Goal: Information Seeking & Learning: Understand process/instructions

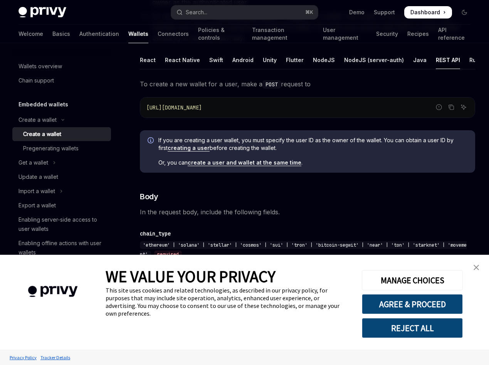
click at [478, 265] on img "close banner" at bounding box center [475, 267] width 5 height 5
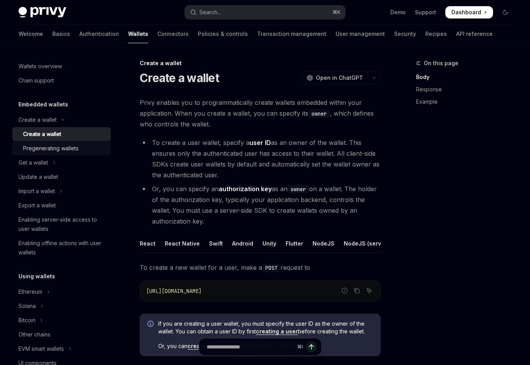
click at [54, 148] on div "Pregenerating wallets" at bounding box center [50, 148] width 55 height 9
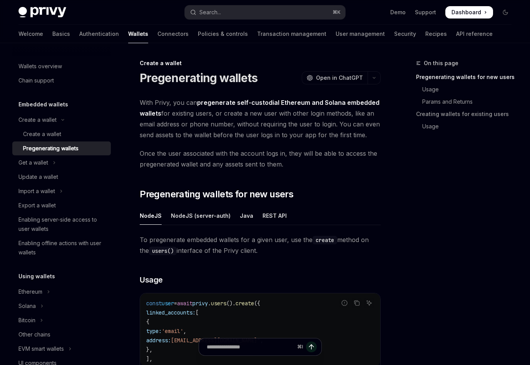
type textarea "*"
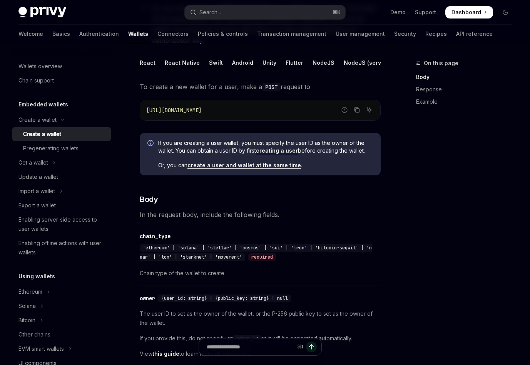
scroll to position [183, 0]
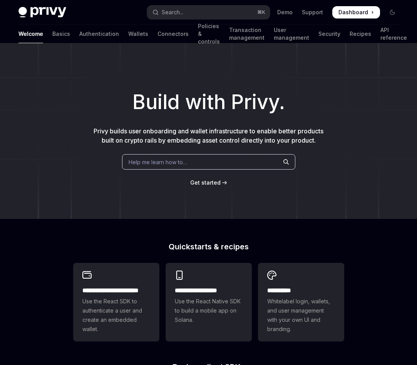
type textarea "*"
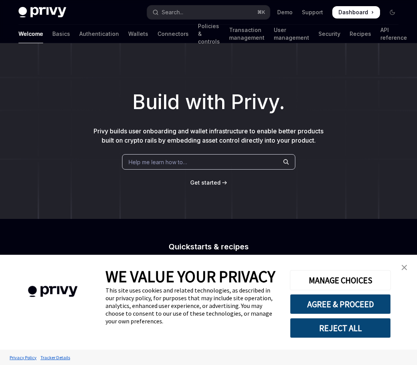
scroll to position [248, 0]
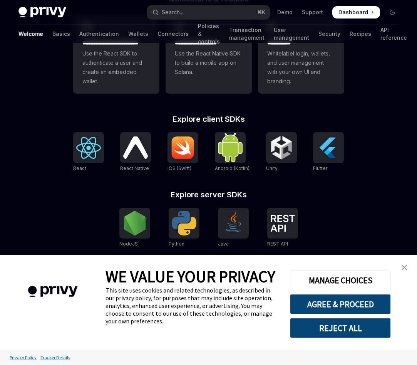
click at [404, 265] on img "close banner" at bounding box center [404, 267] width 5 height 5
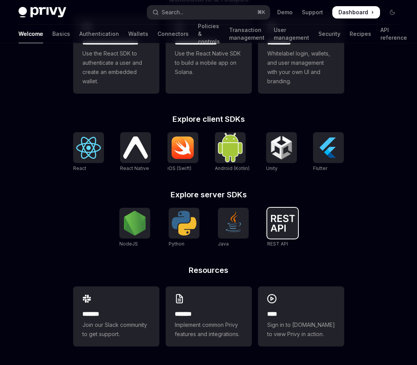
click at [284, 224] on img at bounding box center [282, 223] width 25 height 17
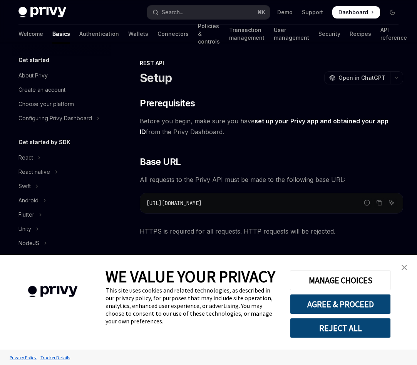
click at [405, 263] on link "close banner" at bounding box center [404, 267] width 15 height 15
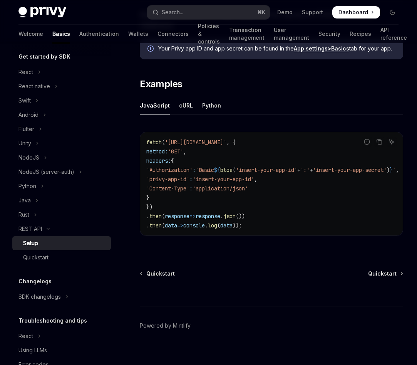
scroll to position [107, 0]
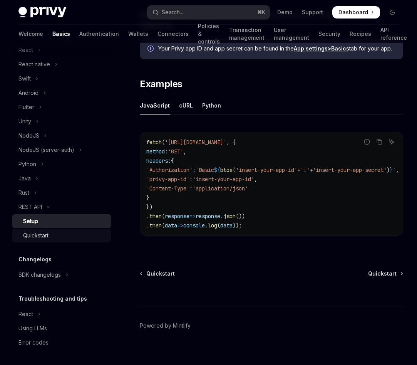
click at [56, 235] on div "Quickstart" at bounding box center [64, 235] width 83 height 9
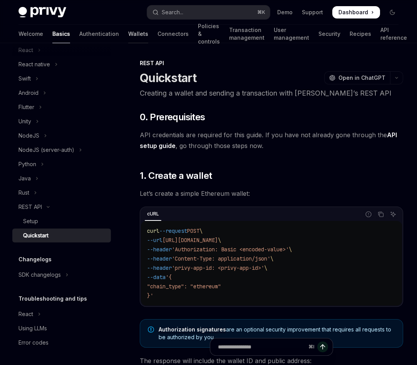
click at [128, 30] on link "Wallets" at bounding box center [138, 34] width 20 height 18
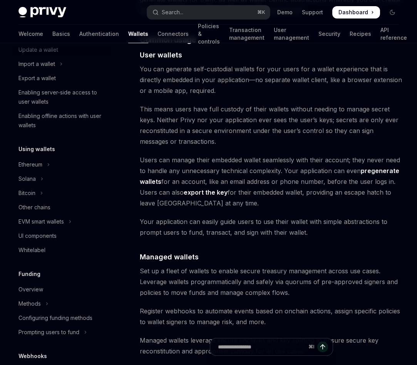
scroll to position [530, 0]
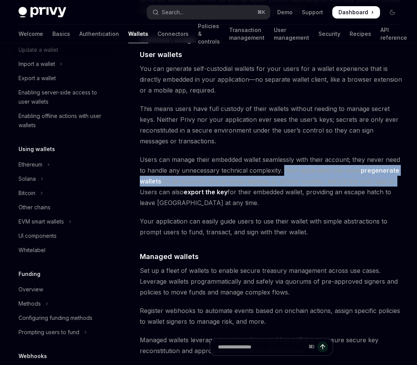
drag, startPoint x: 394, startPoint y: 182, endPoint x: 283, endPoint y: 169, distance: 111.3
click at [284, 169] on span "Users can manage their embedded wallet seamlessly with their account; they neve…" at bounding box center [271, 181] width 263 height 54
click at [283, 169] on span "Users can manage their embedded wallet seamlessly with their account; they neve…" at bounding box center [271, 181] width 263 height 54
drag, startPoint x: 285, startPoint y: 169, endPoint x: 401, endPoint y: 180, distance: 116.8
click at [401, 180] on span "Users can manage their embedded wallet seamlessly with their account; they neve…" at bounding box center [271, 181] width 263 height 54
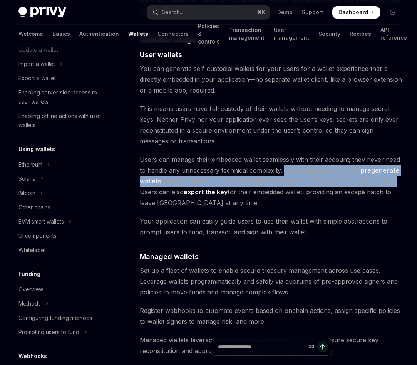
click at [401, 180] on span "Users can manage their embedded wallet seamlessly with their account; they neve…" at bounding box center [271, 181] width 263 height 54
drag, startPoint x: 395, startPoint y: 183, endPoint x: 285, endPoint y: 173, distance: 111.0
click at [285, 173] on span "Users can manage their embedded wallet seamlessly with their account; they neve…" at bounding box center [271, 181] width 263 height 54
click at [284, 172] on span "Users can manage their embedded wallet seamlessly with their account; they neve…" at bounding box center [271, 181] width 263 height 54
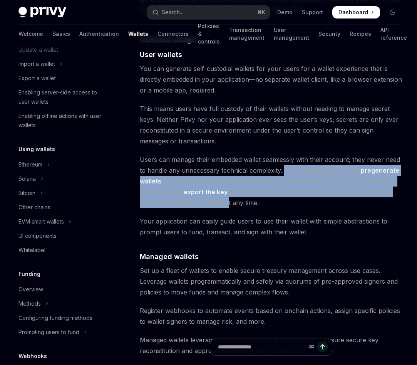
drag, startPoint x: 283, startPoint y: 170, endPoint x: 389, endPoint y: 198, distance: 109.8
click at [389, 198] on span "Users can manage their embedded wallet seamlessly with their account; they neve…" at bounding box center [271, 181] width 263 height 54
click at [274, 207] on span "Users can manage their embedded wallet seamlessly with their account; they neve…" at bounding box center [271, 181] width 263 height 54
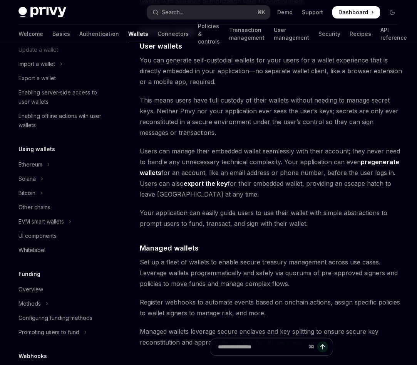
scroll to position [540, 0]
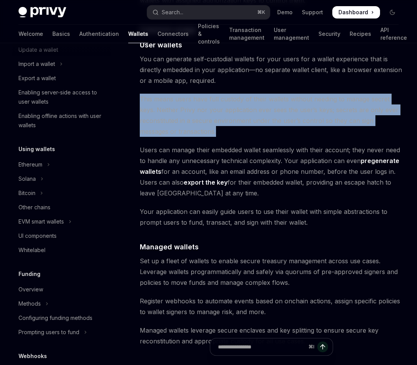
drag, startPoint x: 140, startPoint y: 99, endPoint x: 203, endPoint y: 135, distance: 72.6
click at [203, 135] on span "This means users have full custody of their wallets without needing to manage s…" at bounding box center [271, 115] width 263 height 43
drag, startPoint x: 196, startPoint y: 131, endPoint x: 141, endPoint y: 98, distance: 63.8
click at [140, 97] on span "This means users have full custody of their wallets without needing to manage s…" at bounding box center [271, 115] width 263 height 43
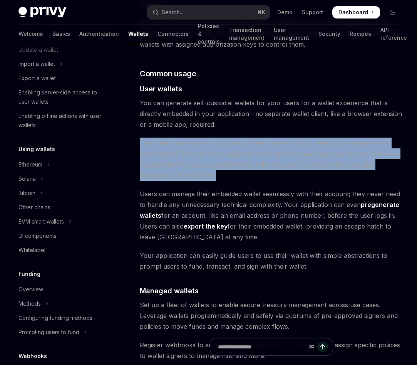
scroll to position [487, 0]
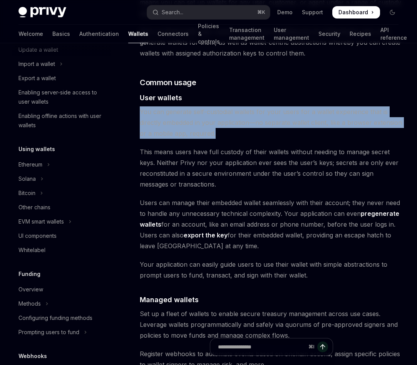
drag, startPoint x: 139, startPoint y: 111, endPoint x: 240, endPoint y: 143, distance: 105.4
click at [240, 140] on div "Overview OpenAI Open in ChatGPT OpenAI Open in ChatGPT Privy builds wallet infr…" at bounding box center [199, 347] width 411 height 1550
click at [233, 141] on div "Privy builds wallet infrastructure that empowers users and applications to tran…" at bounding box center [271, 303] width 263 height 1387
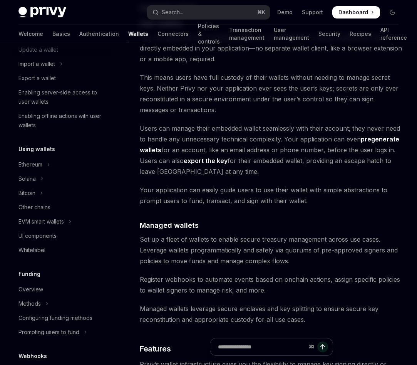
scroll to position [576, 0]
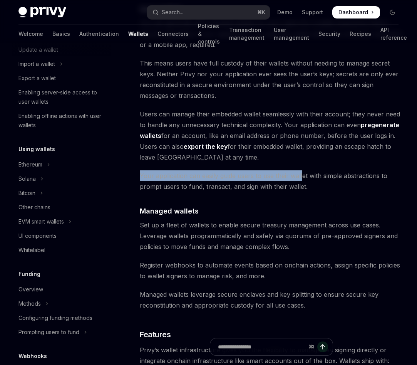
drag, startPoint x: 138, startPoint y: 176, endPoint x: 300, endPoint y: 177, distance: 162.6
click at [301, 178] on div "Overview OpenAI Open in ChatGPT OpenAI Open in ChatGPT Privy builds wallet infr…" at bounding box center [199, 258] width 411 height 1550
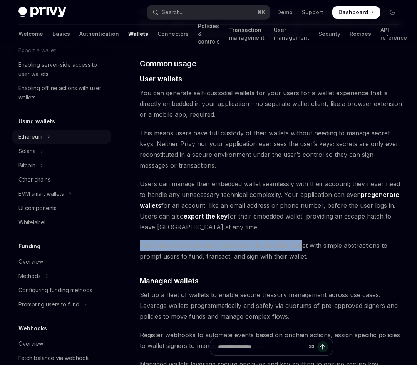
scroll to position [127, 0]
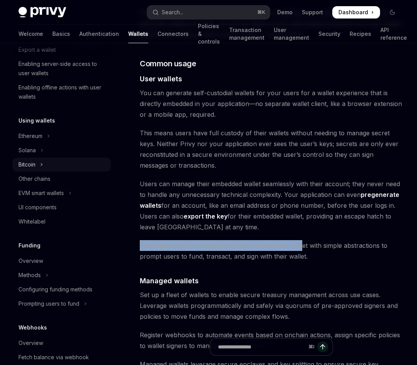
click at [57, 166] on button "Bitcoin" at bounding box center [61, 165] width 99 height 14
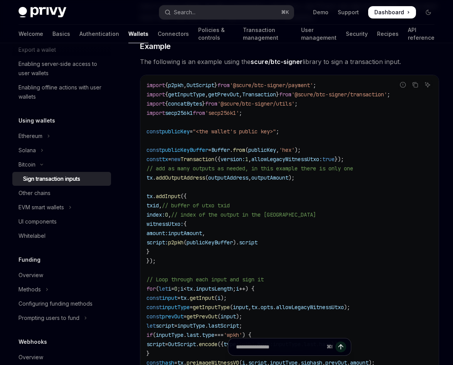
scroll to position [172, 0]
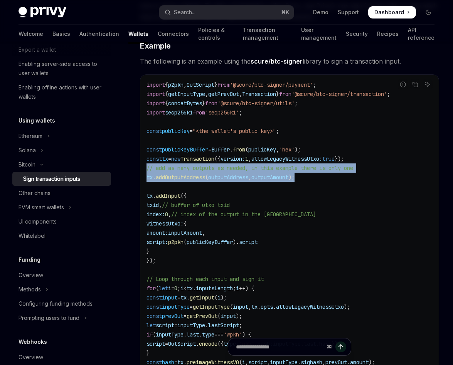
drag, startPoint x: 307, startPoint y: 176, endPoint x: 145, endPoint y: 168, distance: 162.0
click at [145, 168] on div "import { p2pkh , OutScript } from '@scure/btc-signer/payment' ; import { getInp…" at bounding box center [289, 307] width 298 height 464
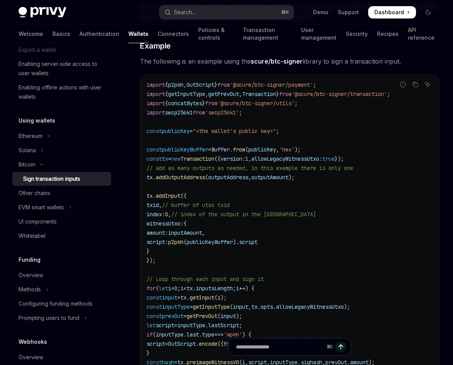
click at [158, 141] on code "import { p2pkh , OutScript } from '@scure/btc-signer/payment' ; import { getInp…" at bounding box center [294, 306] width 296 height 453
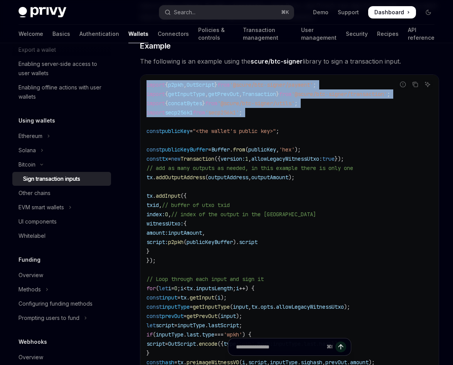
drag, startPoint x: 147, startPoint y: 84, endPoint x: 144, endPoint y: 120, distance: 35.6
click at [144, 120] on div "import { p2pkh , OutScript } from '@scure/btc-signer/payment' ; import { getInp…" at bounding box center [289, 307] width 298 height 464
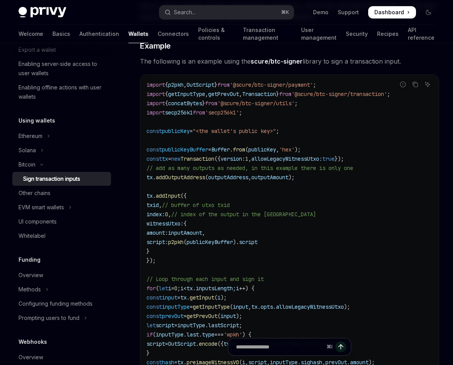
click at [150, 142] on code "import { p2pkh , OutScript } from '@scure/btc-signer/payment' ; import { getInp…" at bounding box center [294, 306] width 296 height 453
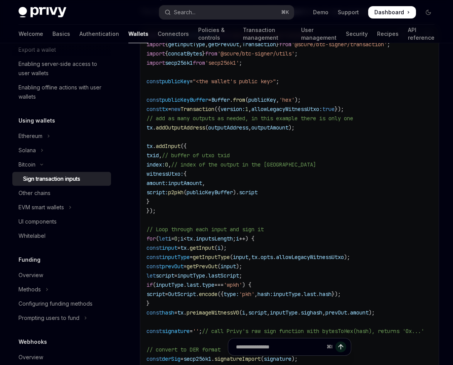
scroll to position [254, 0]
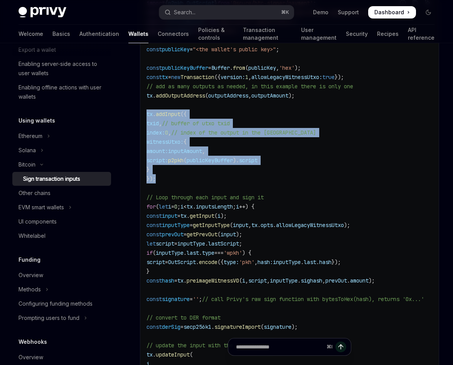
drag, startPoint x: 147, startPoint y: 113, endPoint x: 167, endPoint y: 185, distance: 74.8
click at [168, 185] on code "import { p2pkh , OutScript } from '@scure/btc-signer/payment' ; import { getInp…" at bounding box center [294, 224] width 296 height 453
click at [167, 185] on code "import { p2pkh , OutScript } from '@scure/btc-signer/payment' ; import { getInp…" at bounding box center [294, 224] width 296 height 453
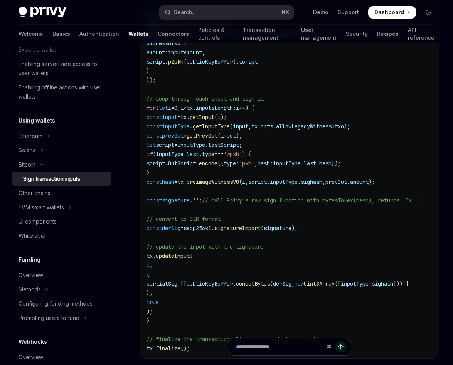
scroll to position [352, 0]
click at [236, 183] on span "preimageWitnessV0" at bounding box center [212, 182] width 52 height 7
copy span "preimageWitnessV0"
click at [230, 171] on code "import { p2pkh , OutScript } from '@scure/btc-signer/payment' ; import { getInp…" at bounding box center [294, 126] width 296 height 453
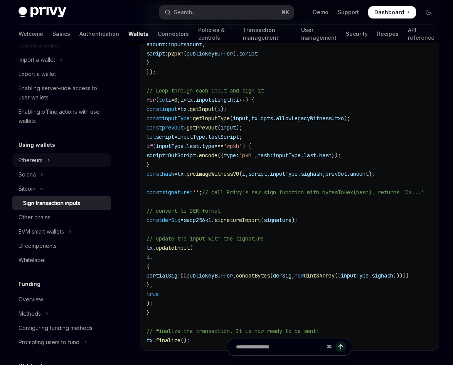
scroll to position [102, 0]
click at [59, 162] on button "Ethereum" at bounding box center [61, 161] width 99 height 14
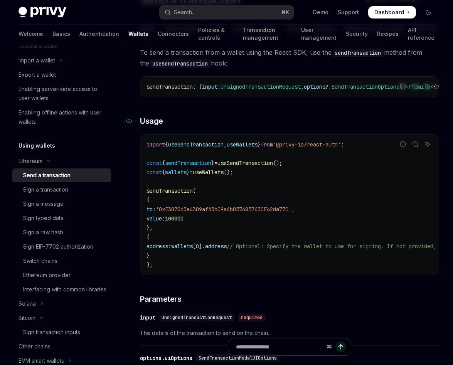
scroll to position [82, 0]
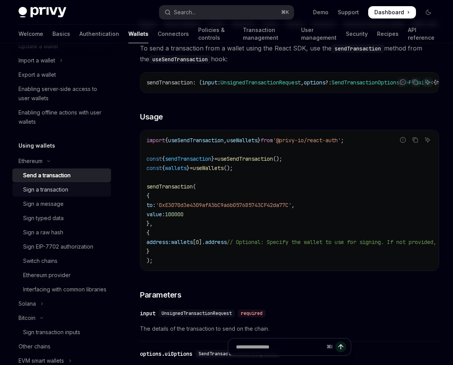
click at [65, 191] on div "Sign a transaction" at bounding box center [45, 189] width 45 height 9
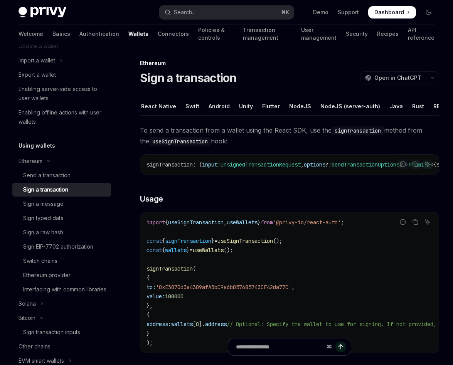
scroll to position [0, 31]
click at [336, 107] on div "NodeJS (server-auth)" at bounding box center [343, 106] width 60 height 18
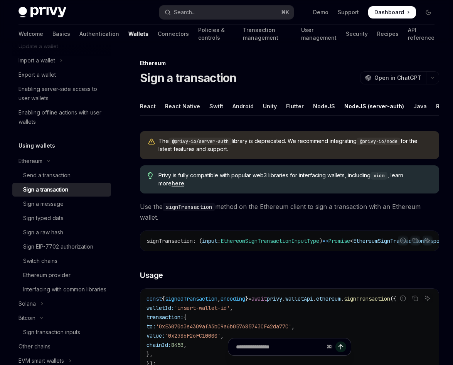
click at [317, 108] on div "NodeJS" at bounding box center [324, 106] width 22 height 18
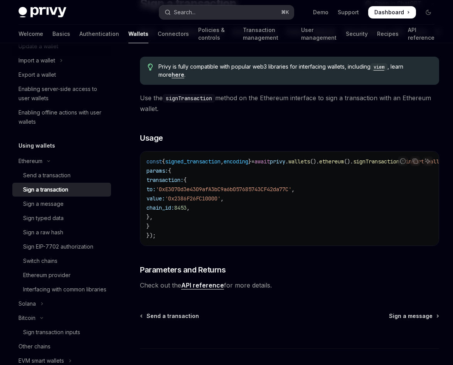
type textarea "*"
